Goal: Task Accomplishment & Management: Use online tool/utility

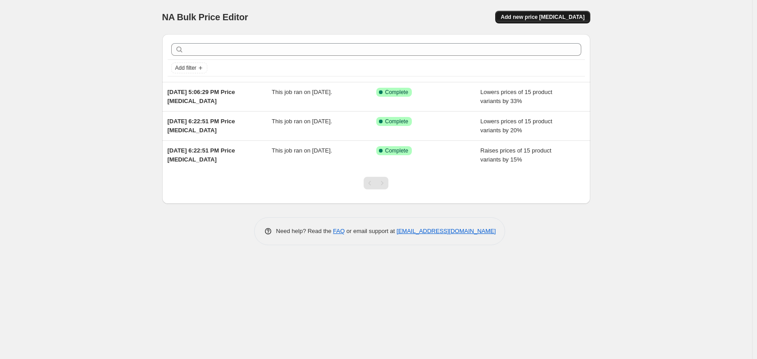
click at [519, 15] on button "Add new price [MEDICAL_DATA]" at bounding box center [542, 17] width 95 height 13
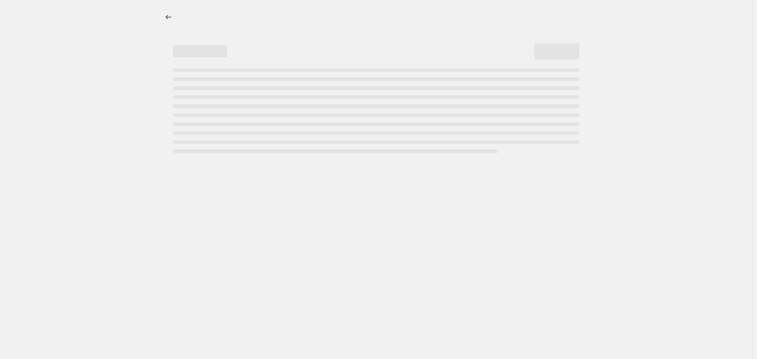
select select "percentage"
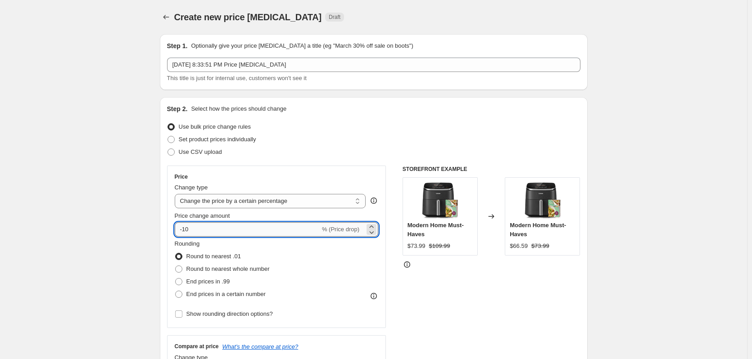
click at [192, 226] on input "-10" at bounding box center [247, 230] width 145 height 14
type input "-1"
type input "-2"
type input "-30"
click at [219, 287] on label "End prices in .99" at bounding box center [202, 282] width 55 height 13
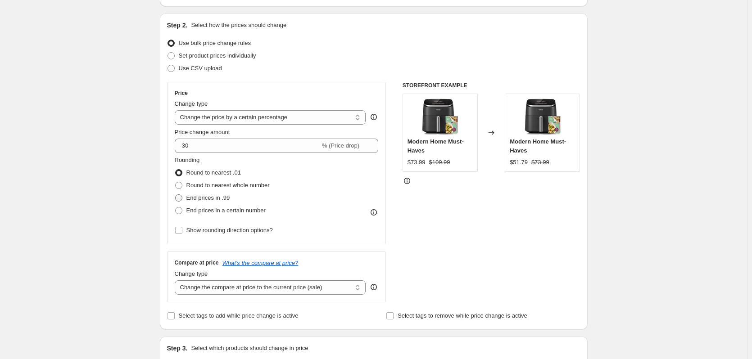
click at [192, 237] on div "Price Change type Change the price to a certain amount Change the price by a ce…" at bounding box center [276, 163] width 219 height 163
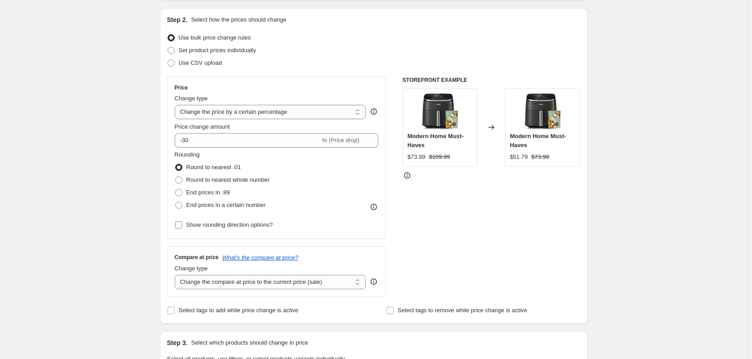
scroll to position [90, 0]
click at [186, 193] on label "End prices in .99" at bounding box center [202, 192] width 55 height 13
click at [176, 189] on input "End prices in .99" at bounding box center [175, 188] width 0 height 0
radio input "true"
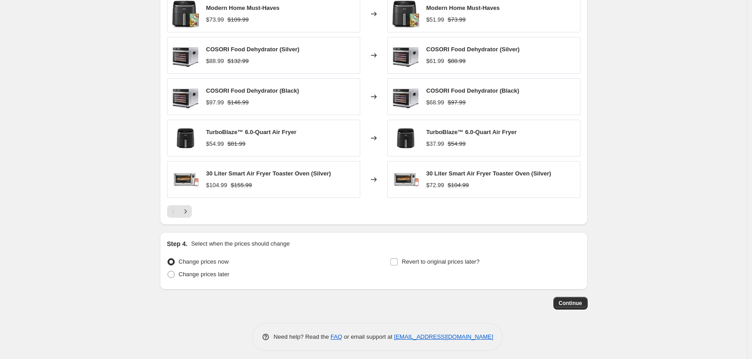
scroll to position [541, 0]
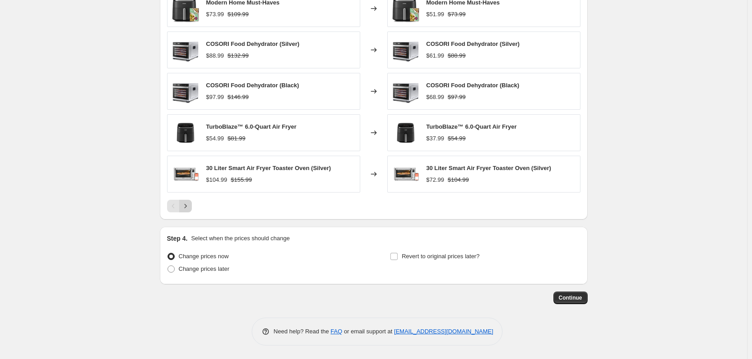
click at [187, 209] on icon "Next" at bounding box center [185, 206] width 9 height 9
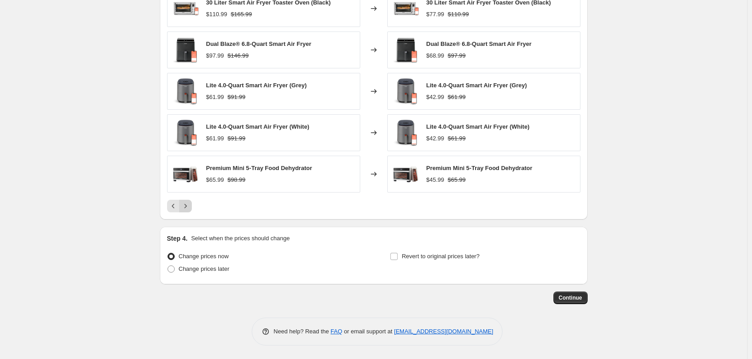
click at [186, 205] on icon "Next" at bounding box center [185, 206] width 2 height 4
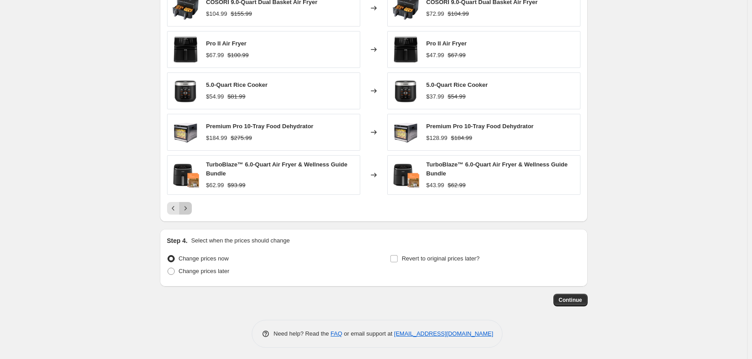
click at [187, 208] on icon "Next" at bounding box center [185, 208] width 9 height 9
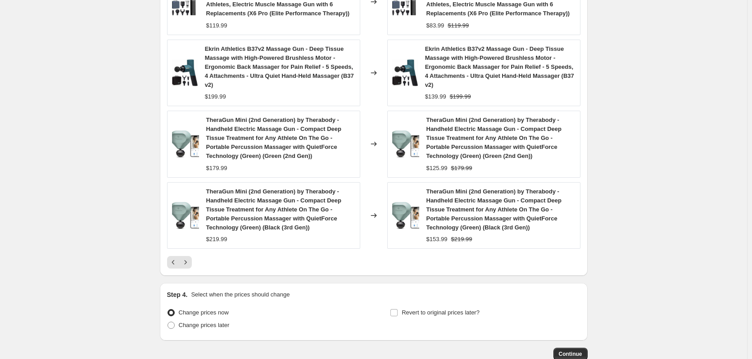
scroll to position [677, 0]
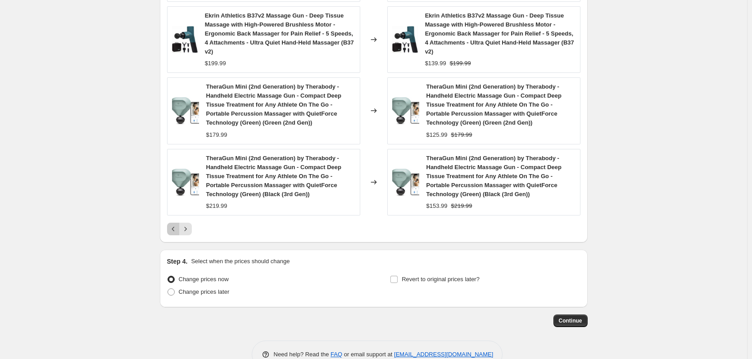
click at [174, 225] on icon "Previous" at bounding box center [173, 229] width 9 height 9
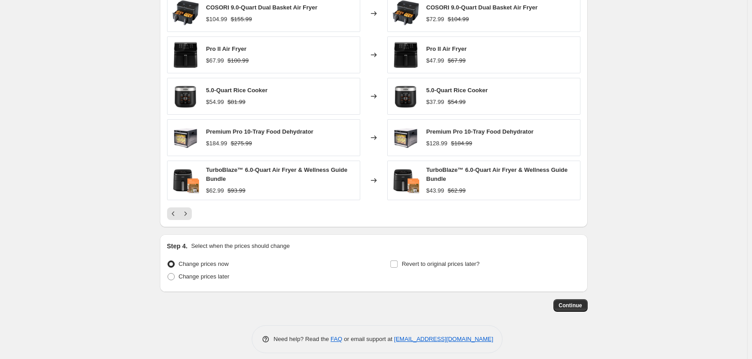
scroll to position [544, 0]
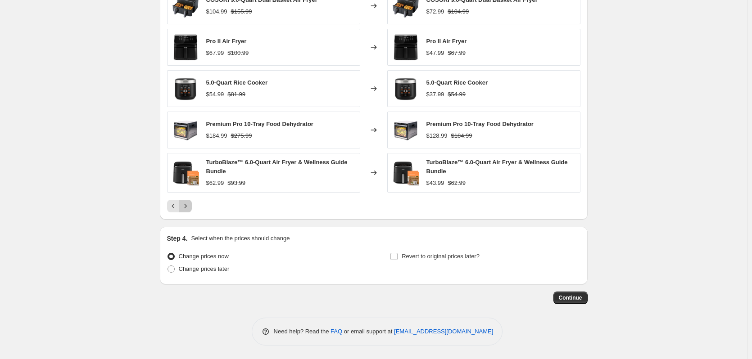
click at [186, 206] on icon "Next" at bounding box center [185, 206] width 9 height 9
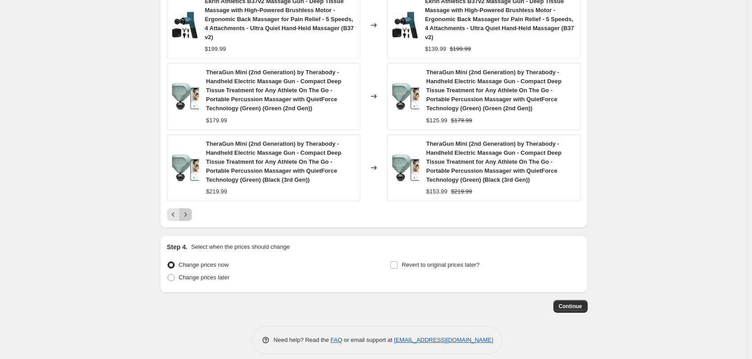
click at [189, 210] on icon "Next" at bounding box center [185, 214] width 9 height 9
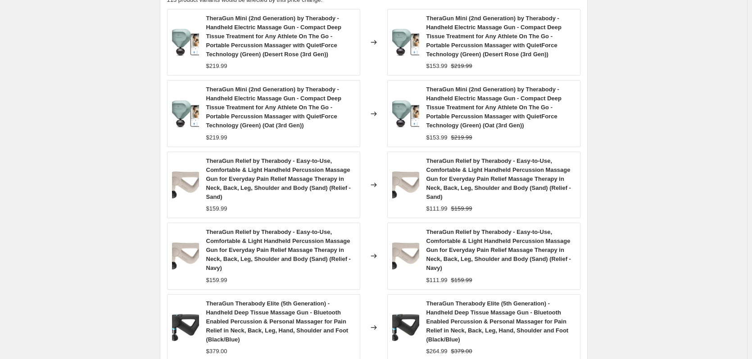
scroll to position [511, 0]
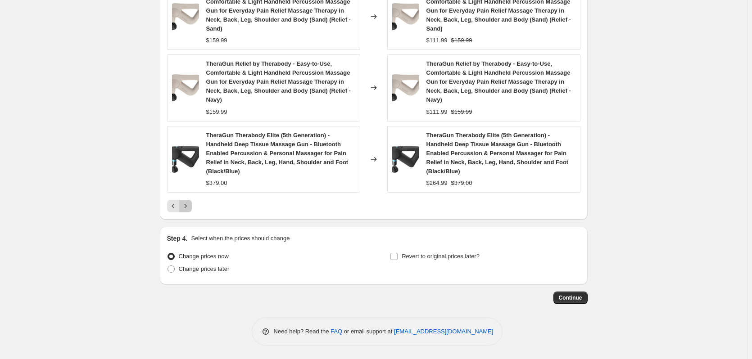
click at [187, 206] on icon "Next" at bounding box center [185, 206] width 9 height 9
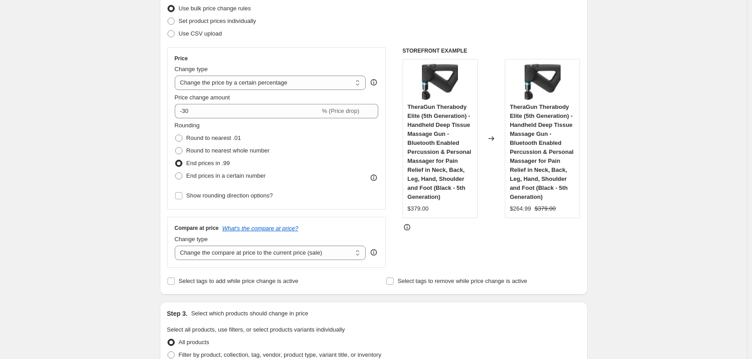
scroll to position [105, 0]
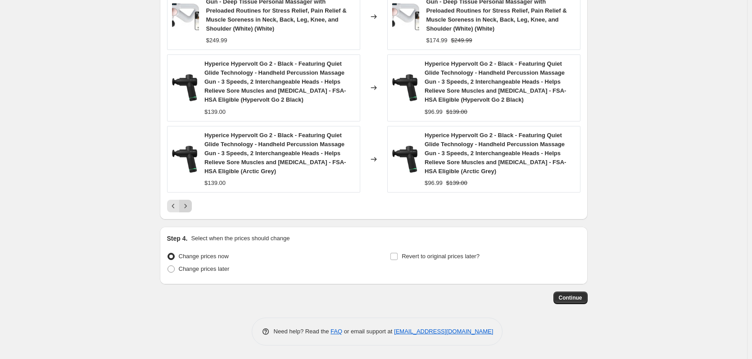
click at [188, 209] on icon "Next" at bounding box center [185, 206] width 9 height 9
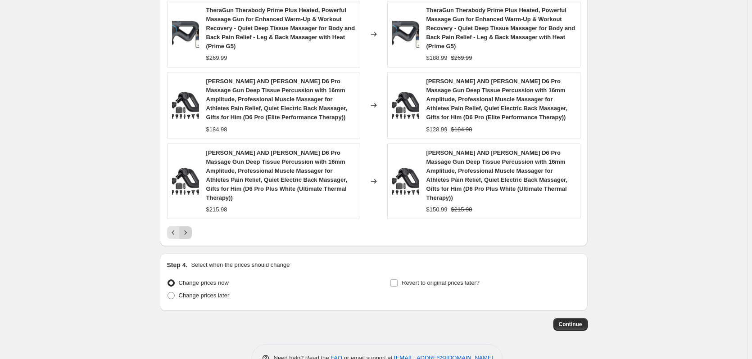
scroll to position [691, 0]
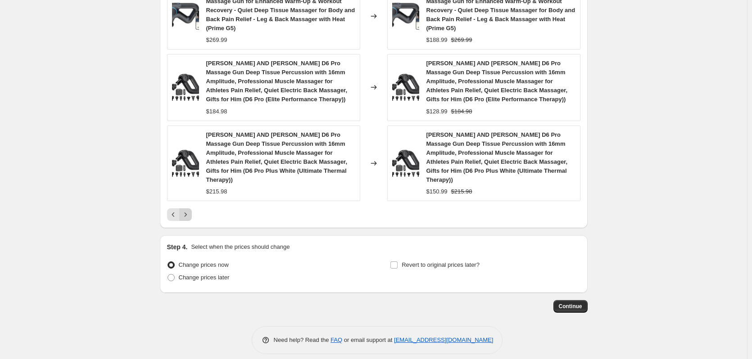
click at [188, 210] on icon "Next" at bounding box center [185, 214] width 9 height 9
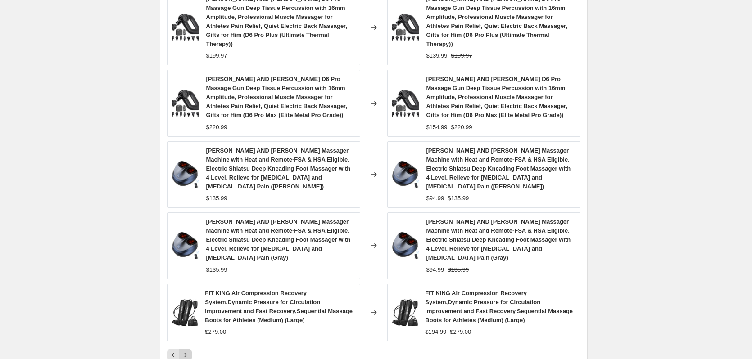
scroll to position [664, 0]
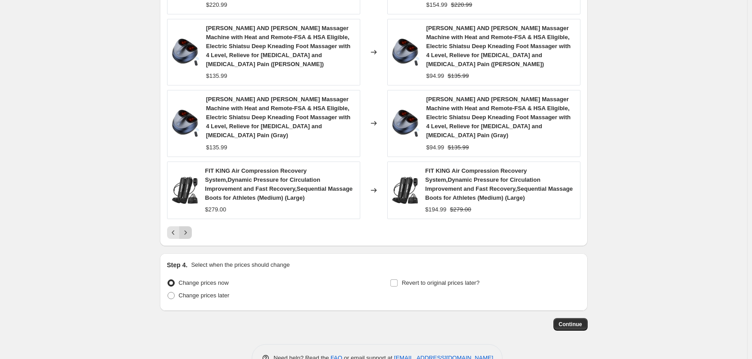
click at [188, 228] on icon "Next" at bounding box center [185, 232] width 9 height 9
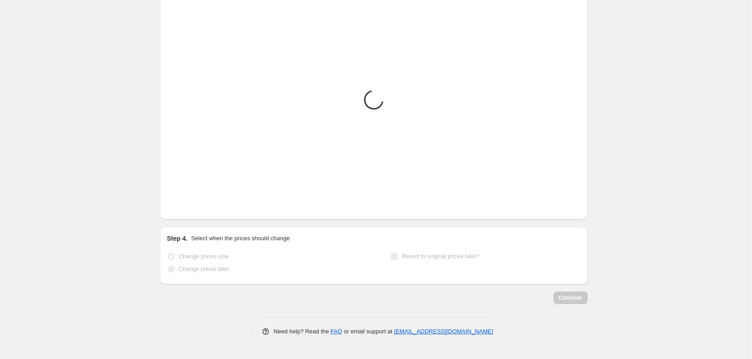
scroll to position [646, 0]
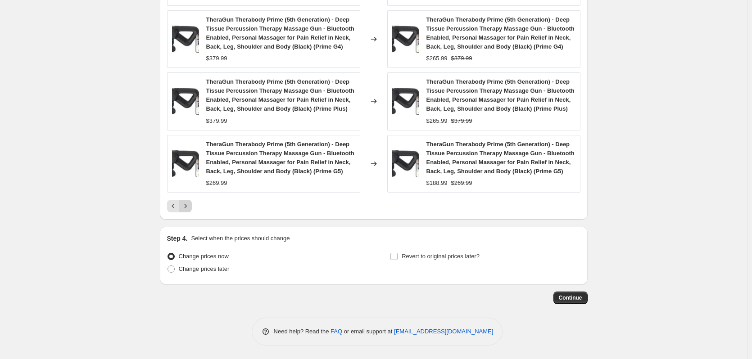
click at [188, 209] on icon "Next" at bounding box center [185, 206] width 9 height 9
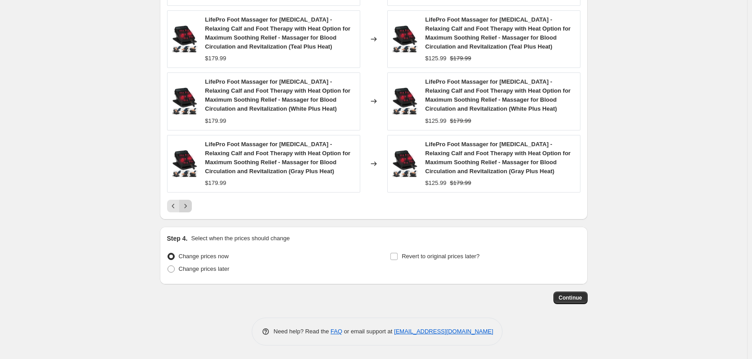
click at [188, 209] on icon "Next" at bounding box center [185, 206] width 9 height 9
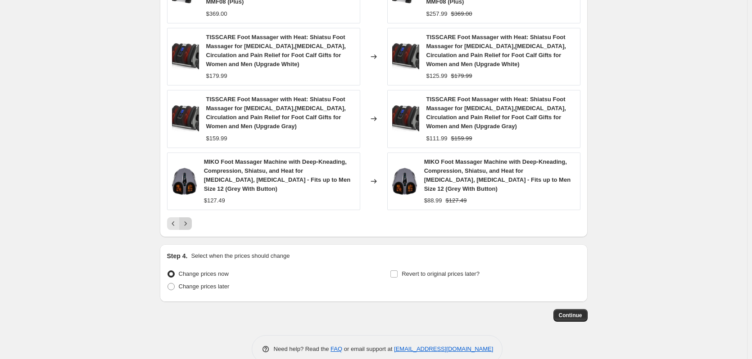
click at [187, 219] on icon "Next" at bounding box center [185, 223] width 9 height 9
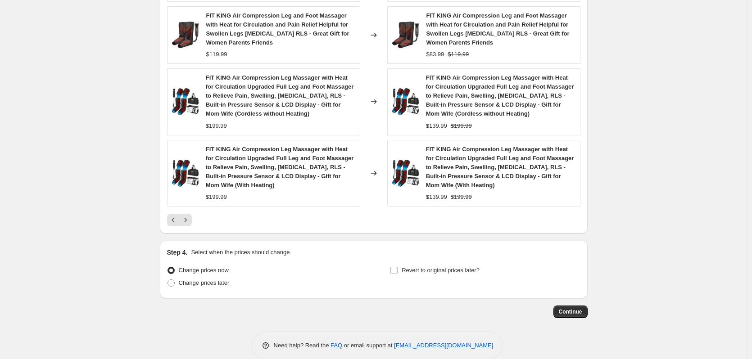
scroll to position [664, 0]
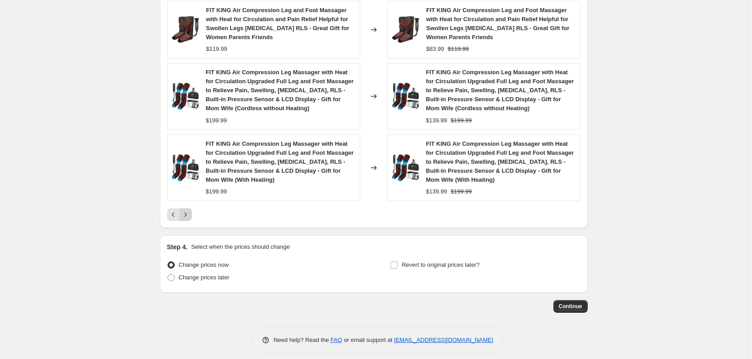
click at [186, 210] on icon "Next" at bounding box center [185, 214] width 9 height 9
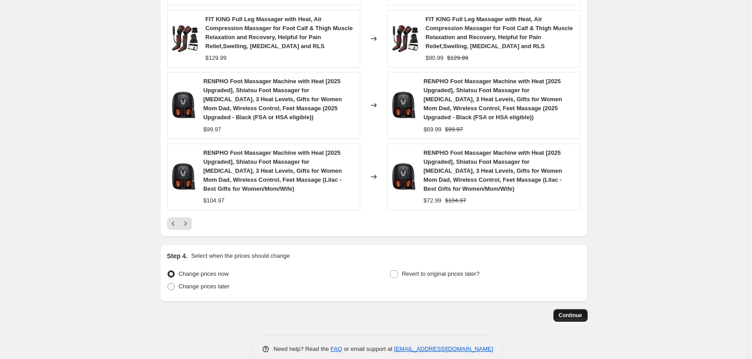
click at [570, 319] on span "Continue" at bounding box center [570, 315] width 23 height 7
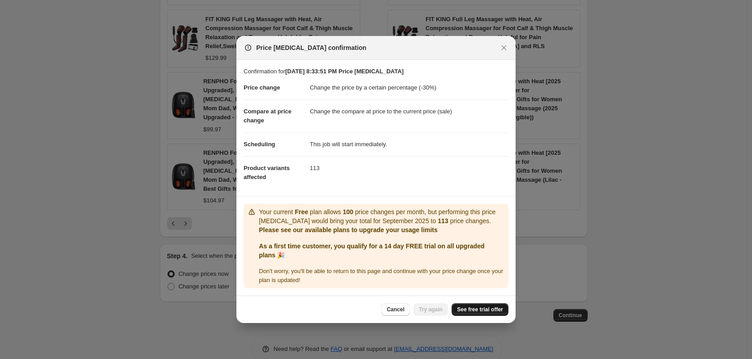
click at [495, 309] on span "See free trial offer" at bounding box center [480, 309] width 46 height 7
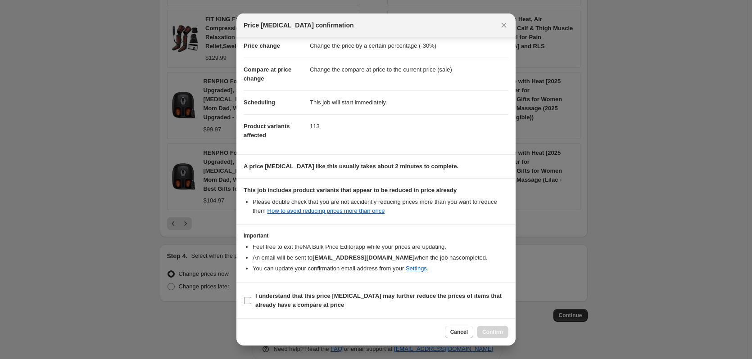
scroll to position [20, 0]
click at [323, 293] on b "I understand that this price [MEDICAL_DATA] may further reduce the prices of it…" at bounding box center [378, 300] width 246 height 16
click at [251, 297] on input "I understand that this price [MEDICAL_DATA] may further reduce the prices of it…" at bounding box center [247, 300] width 7 height 7
click at [323, 293] on b "I understand that this price [MEDICAL_DATA] may further reduce the prices of it…" at bounding box center [378, 300] width 246 height 16
click at [251, 297] on input "I understand that this price [MEDICAL_DATA] may further reduce the prices of it…" at bounding box center [247, 300] width 7 height 7
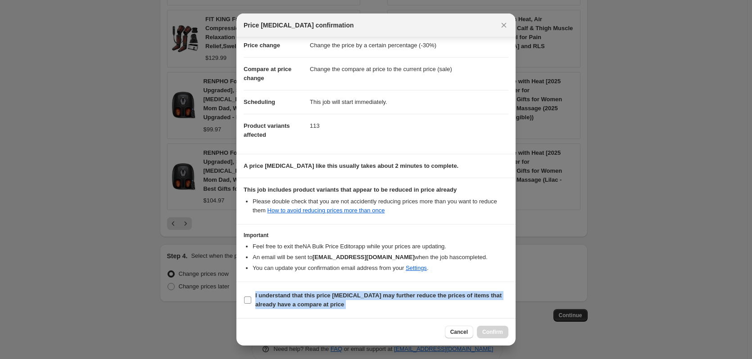
click at [323, 293] on b "I understand that this price [MEDICAL_DATA] may further reduce the prices of it…" at bounding box center [378, 300] width 246 height 16
click at [251, 297] on input "I understand that this price [MEDICAL_DATA] may further reduce the prices of it…" at bounding box center [247, 300] width 7 height 7
click at [464, 307] on span "I understand that this price [MEDICAL_DATA] may further reduce the prices of it…" at bounding box center [381, 300] width 253 height 18
click at [251, 304] on input "I understand that this price [MEDICAL_DATA] may further reduce the prices of it…" at bounding box center [247, 300] width 7 height 7
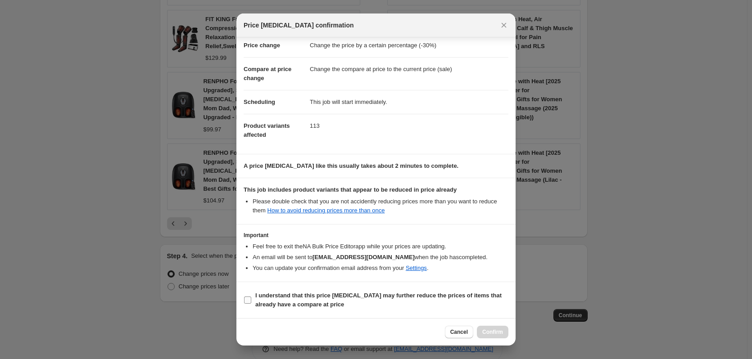
click at [432, 301] on span "I understand that this price [MEDICAL_DATA] may further reduce the prices of it…" at bounding box center [381, 300] width 253 height 18
click at [251, 301] on input "I understand that this price [MEDICAL_DATA] may further reduce the prices of it…" at bounding box center [247, 300] width 7 height 7
checkbox input "true"
click at [495, 330] on span "Confirm" at bounding box center [492, 332] width 21 height 7
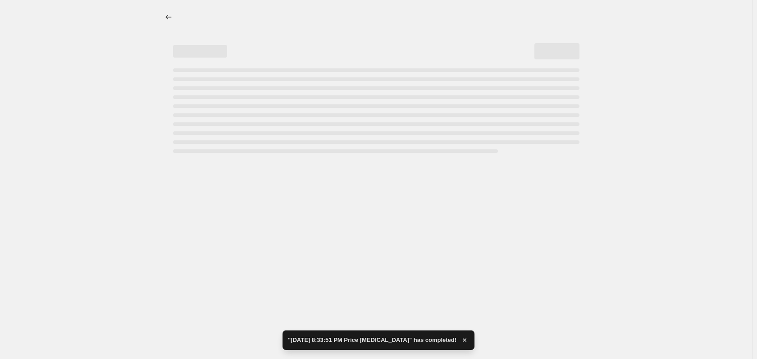
select select "percentage"
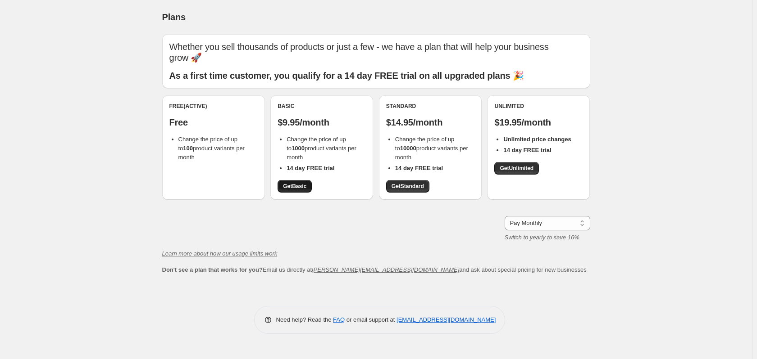
click at [297, 188] on span "Get Basic" at bounding box center [294, 186] width 23 height 7
